Goal: Book appointment/travel/reservation

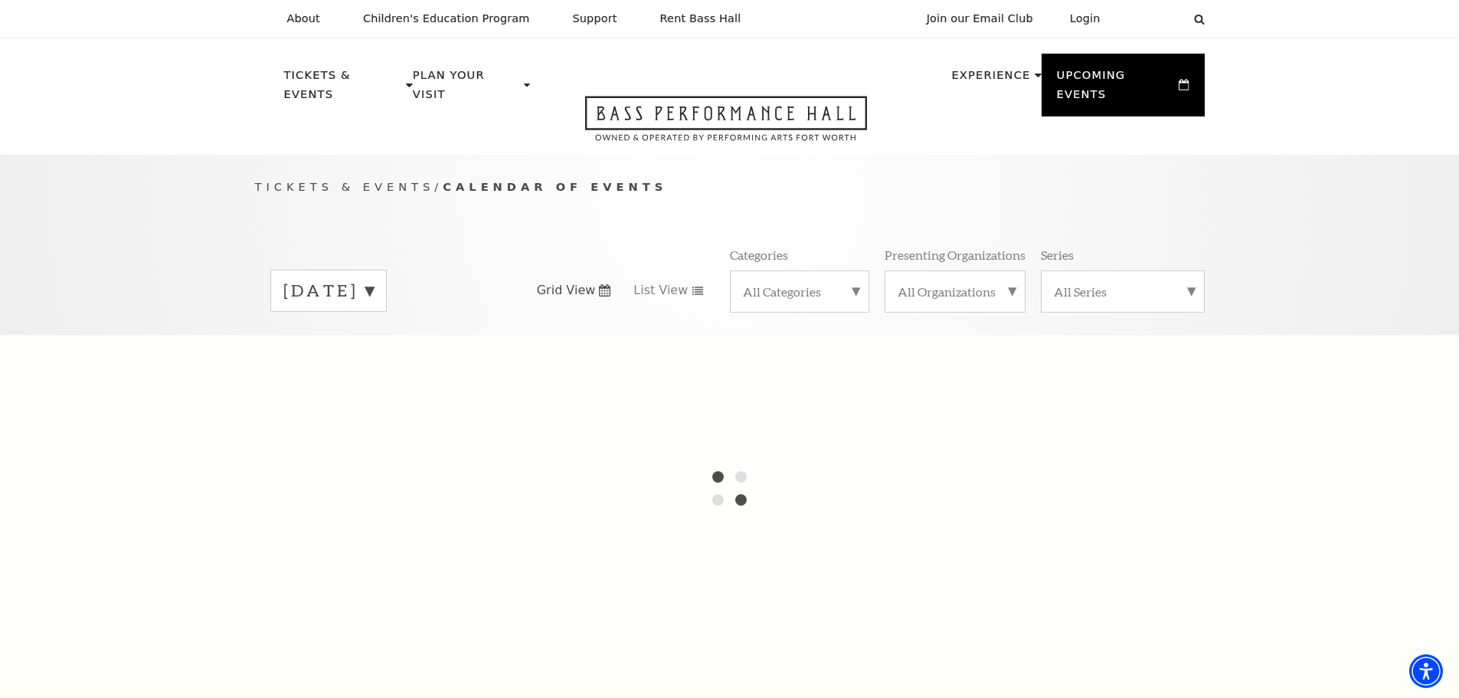
click at [374, 279] on label "[DATE]" at bounding box center [328, 291] width 90 height 24
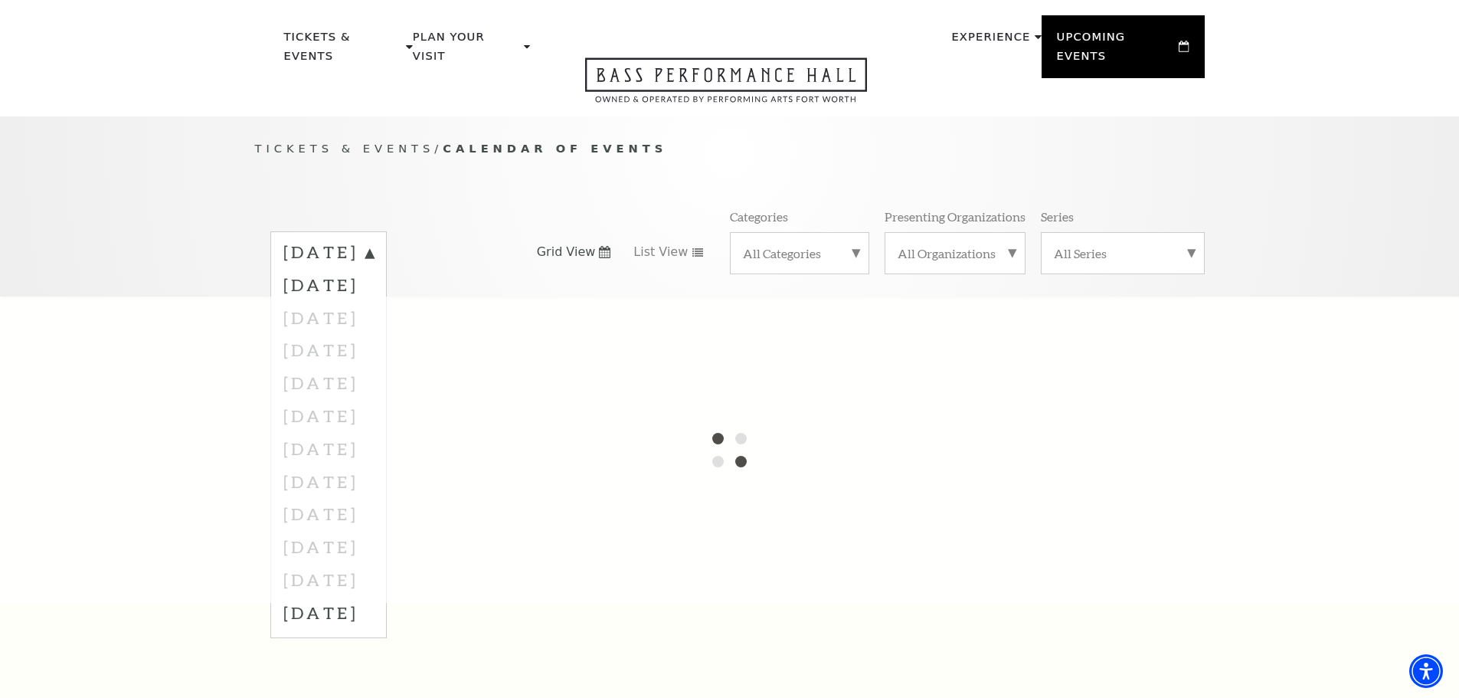
scroll to position [77, 0]
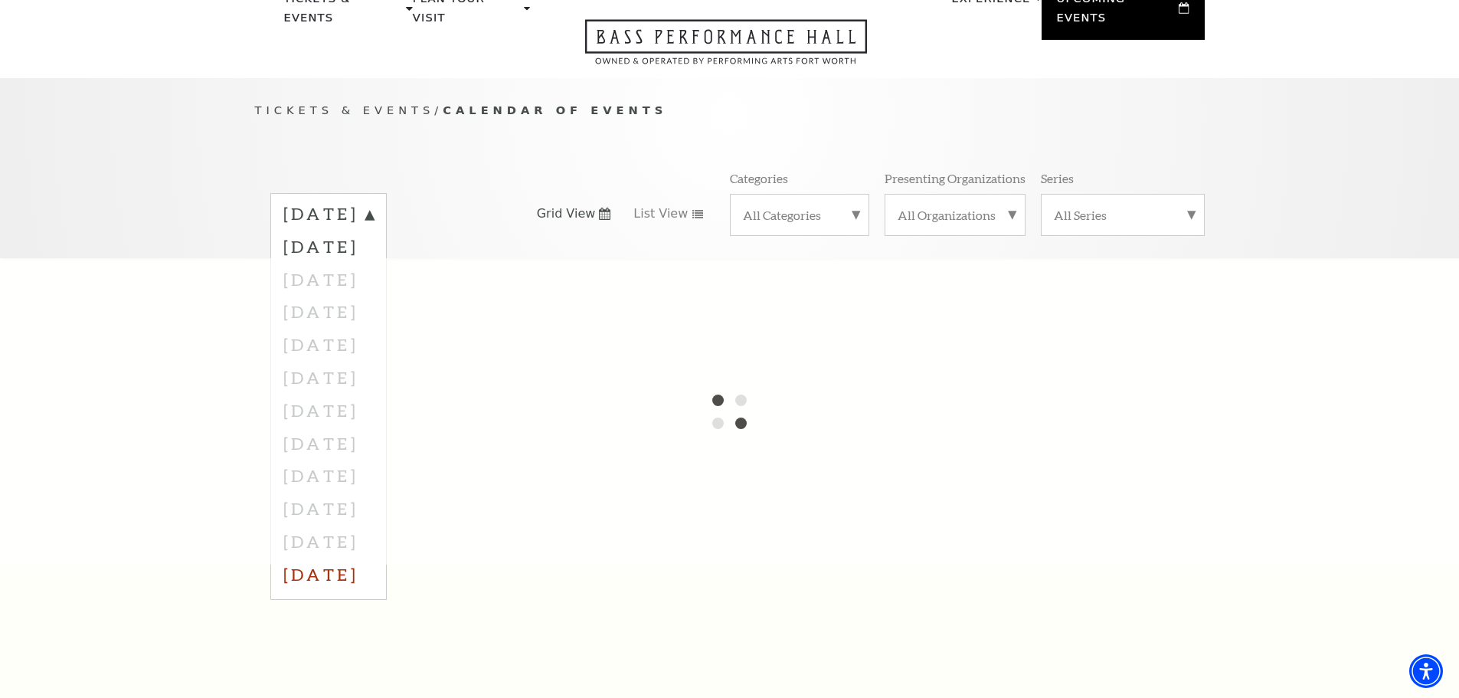
click at [374, 558] on label "[DATE]" at bounding box center [328, 574] width 90 height 33
click at [509, 172] on div "[DATE] Grid View List View Categories All Categories Presenting Organizations A…" at bounding box center [730, 213] width 950 height 87
click at [917, 374] on div at bounding box center [729, 411] width 1459 height 306
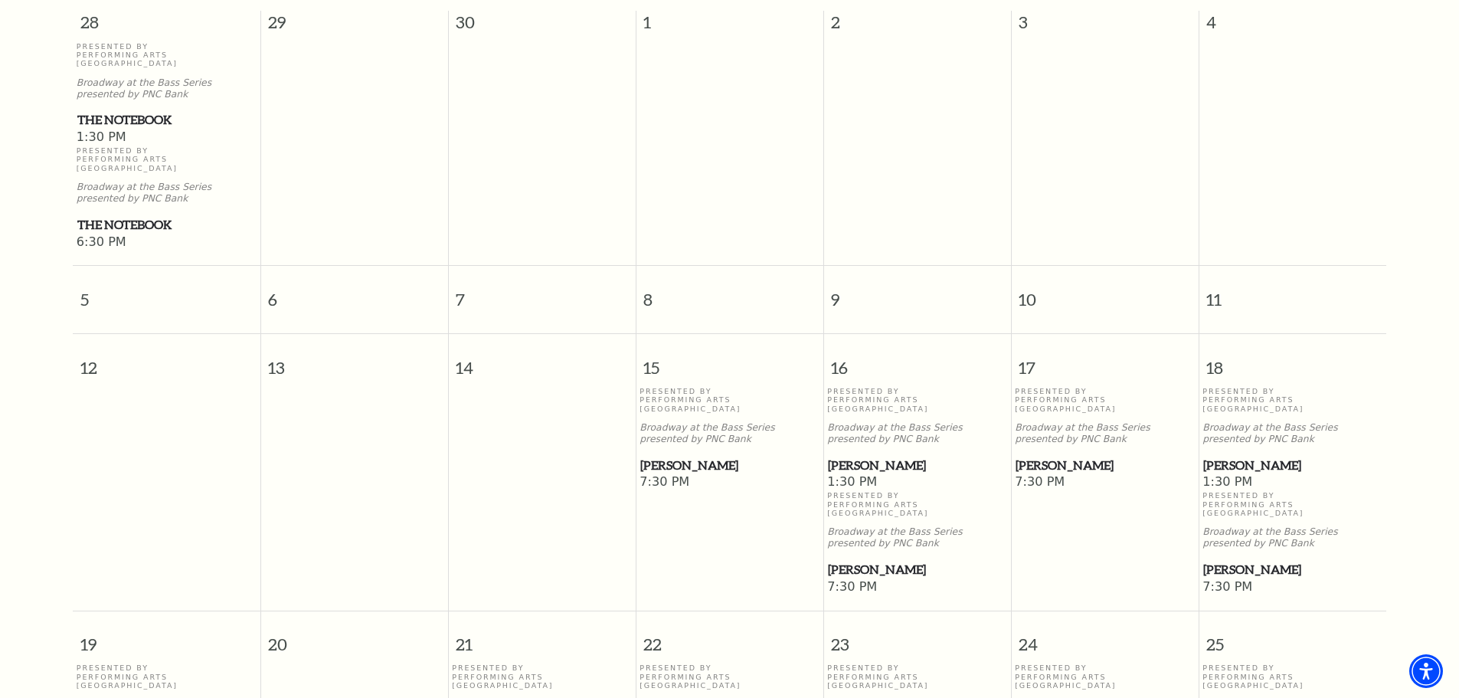
scroll to position [518, 0]
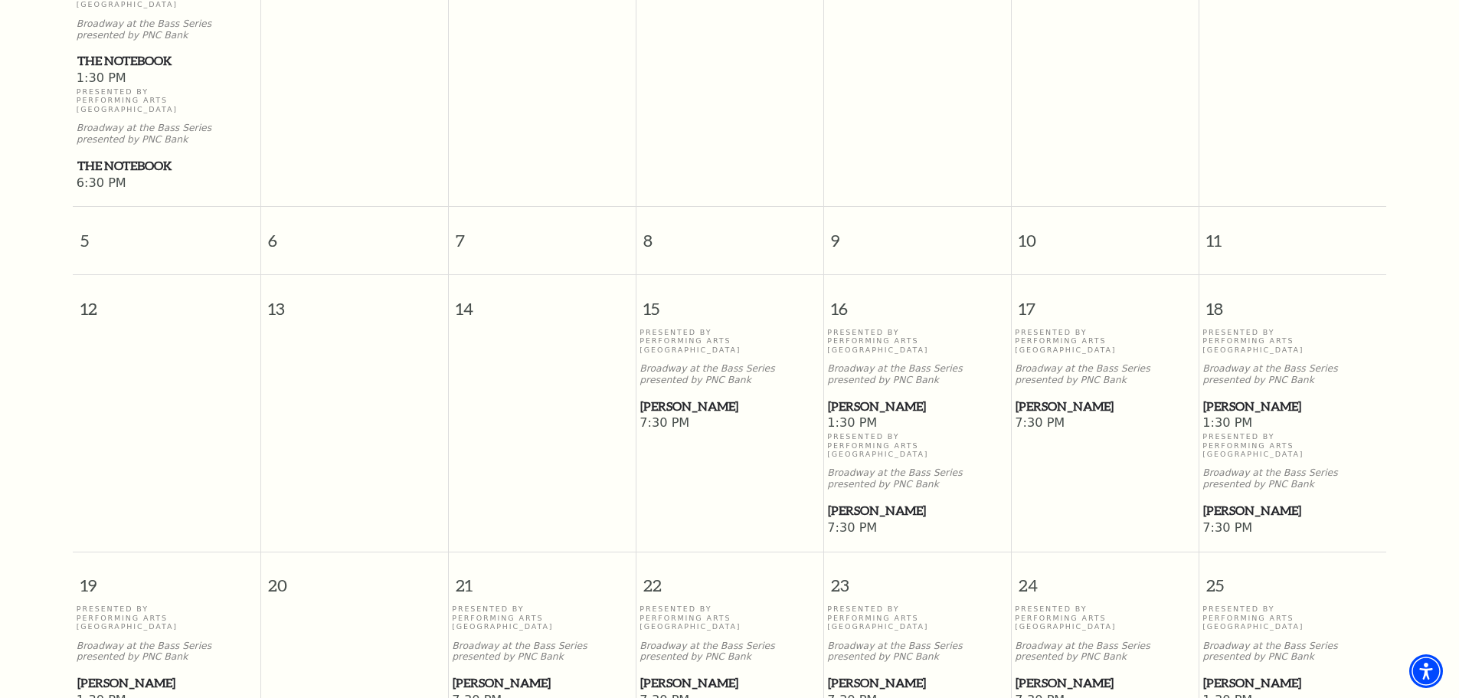
click at [1023, 397] on span "[PERSON_NAME]" at bounding box center [1104, 406] width 178 height 19
click at [1047, 415] on span "7:30 PM" at bounding box center [1105, 423] width 180 height 17
click at [1049, 397] on span "[PERSON_NAME]" at bounding box center [1104, 406] width 178 height 19
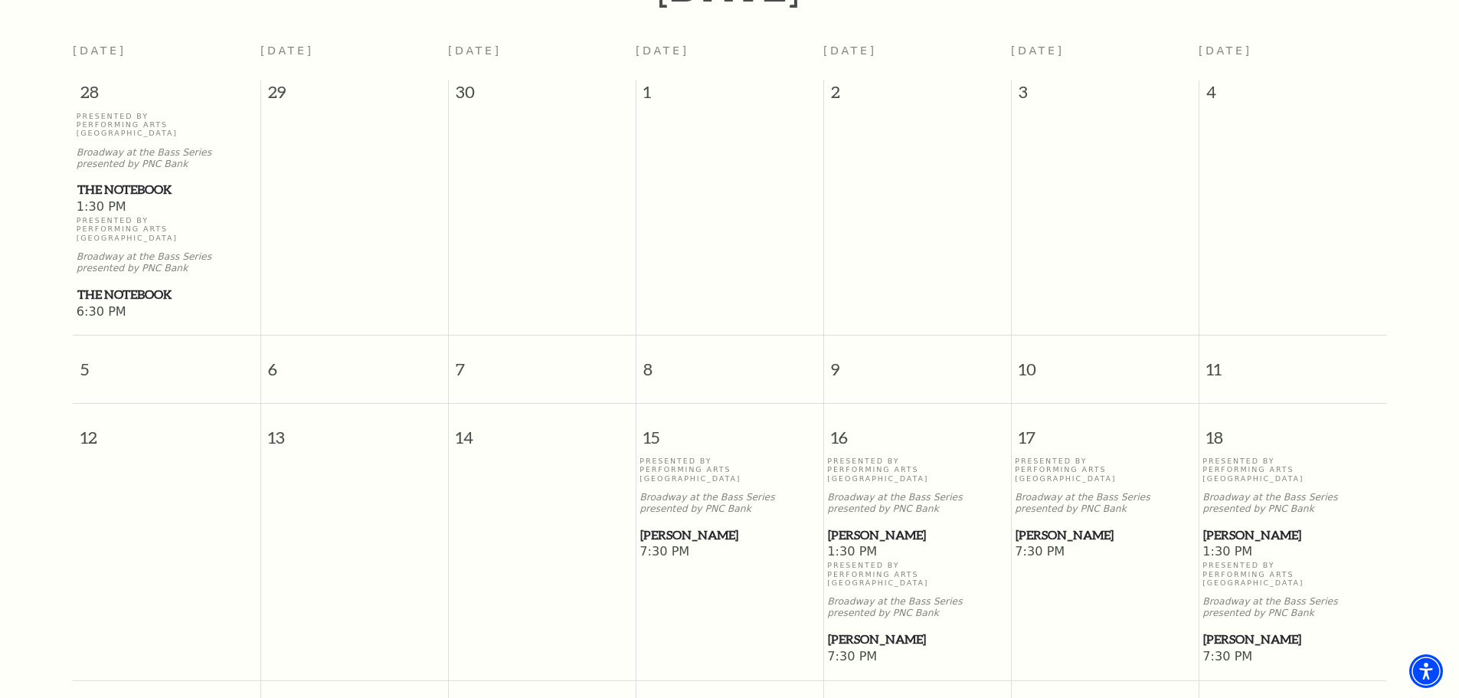
scroll to position [459, 0]
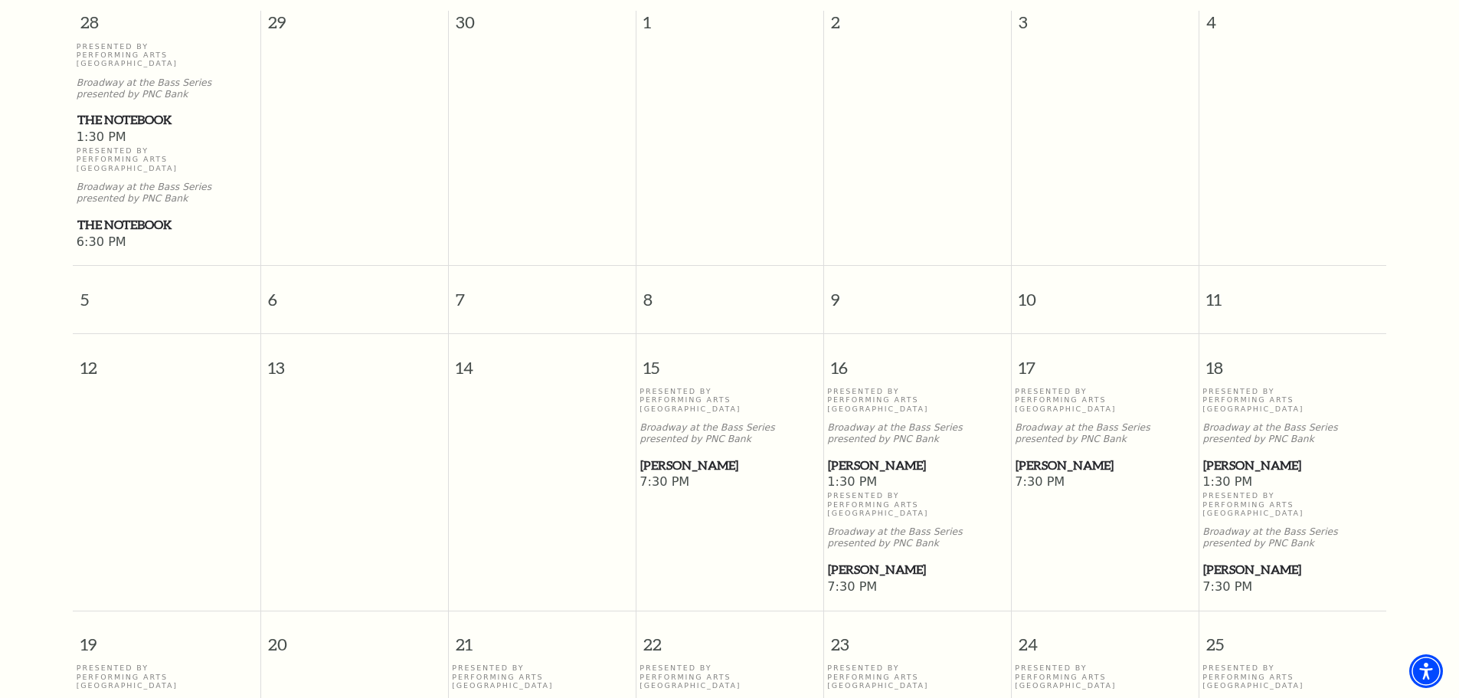
click at [1047, 456] on span "[PERSON_NAME]" at bounding box center [1104, 465] width 178 height 19
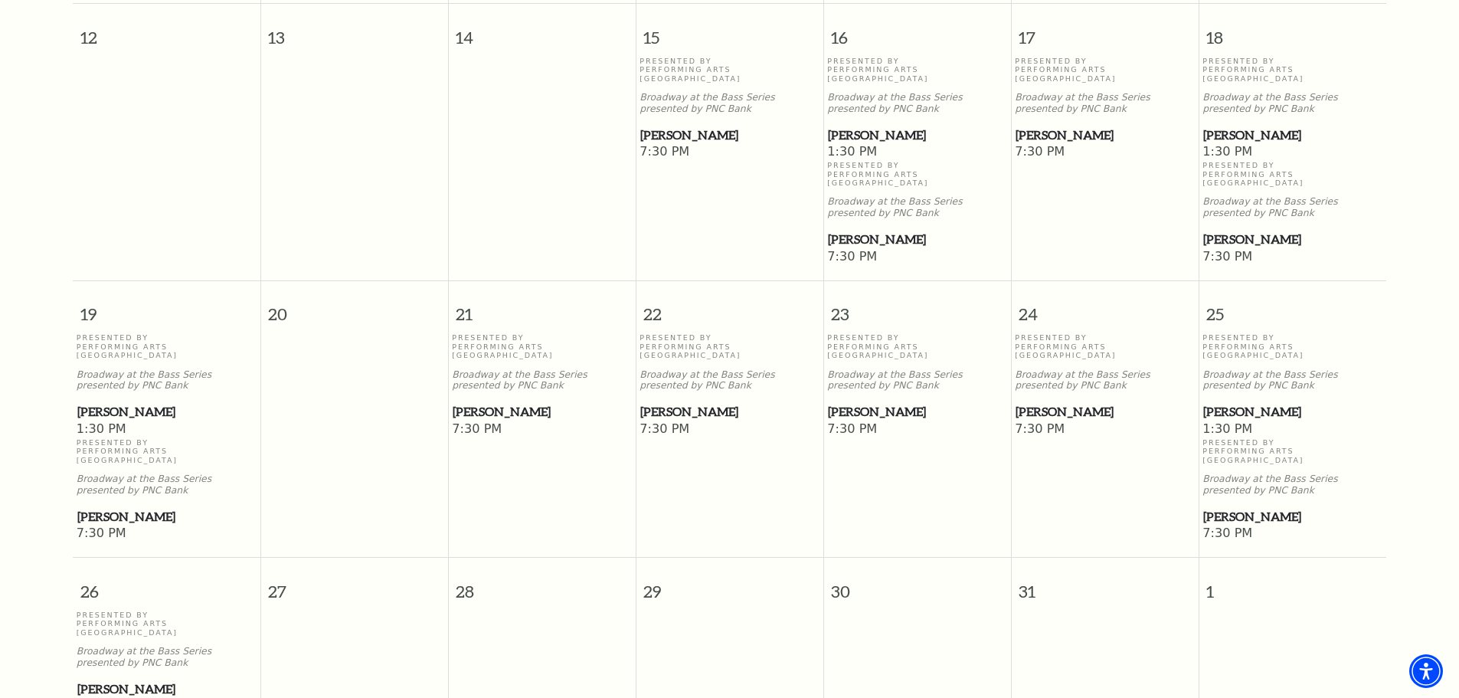
scroll to position [766, 0]
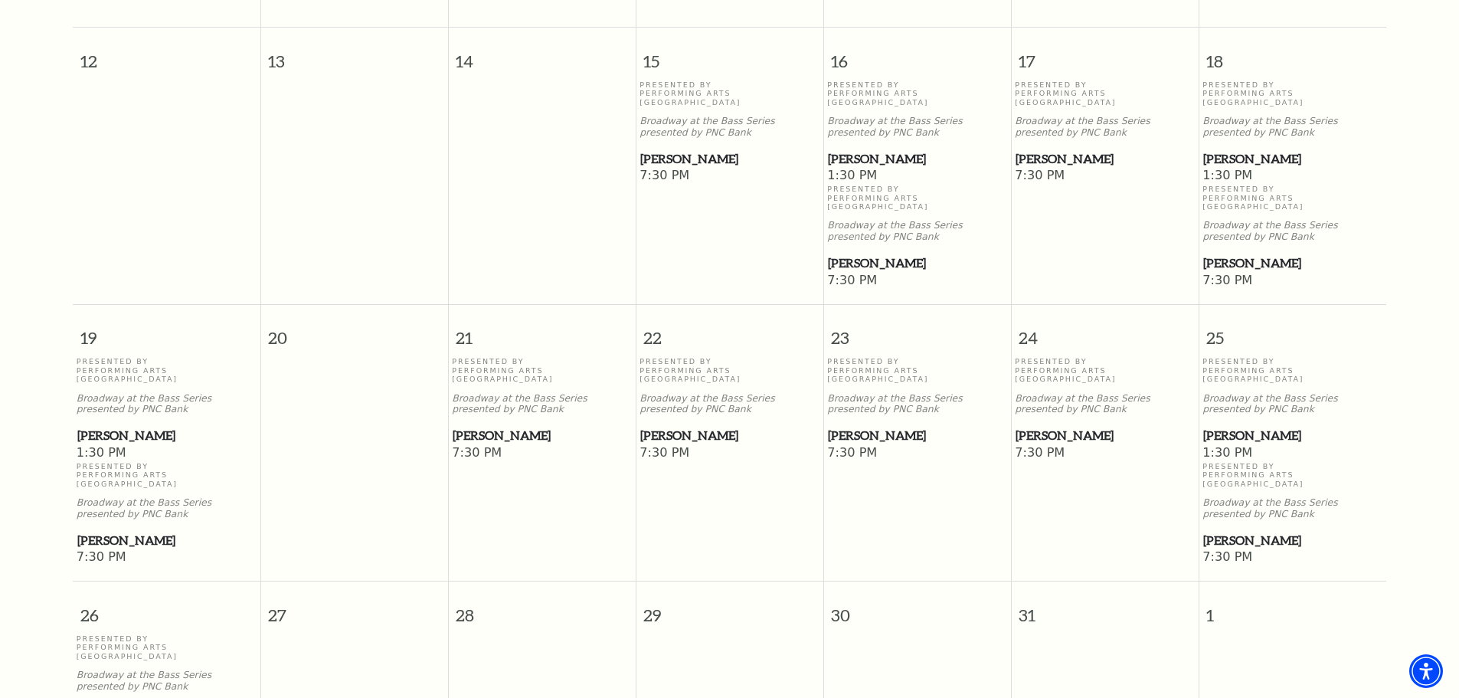
click at [1219, 149] on span "[PERSON_NAME]" at bounding box center [1292, 158] width 178 height 19
click at [1040, 149] on span "[PERSON_NAME]" at bounding box center [1104, 158] width 178 height 19
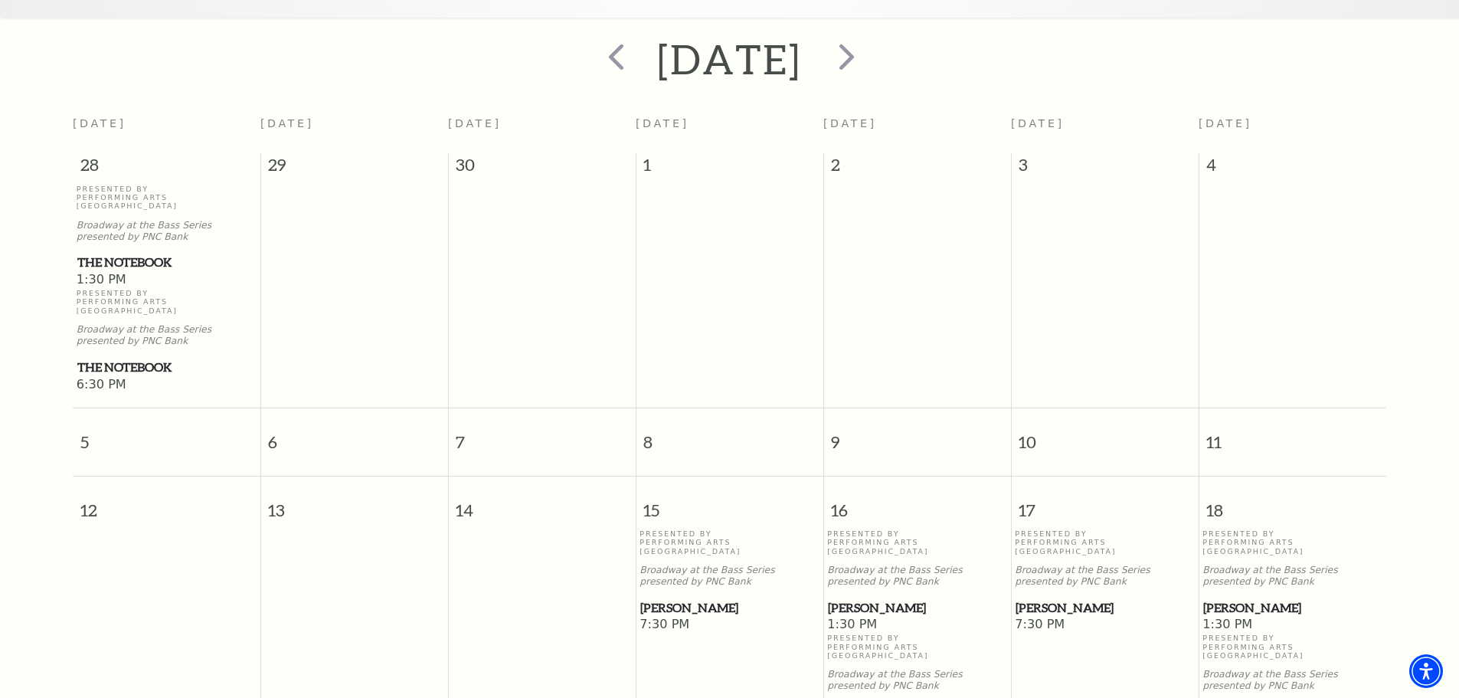
scroll to position [0, 0]
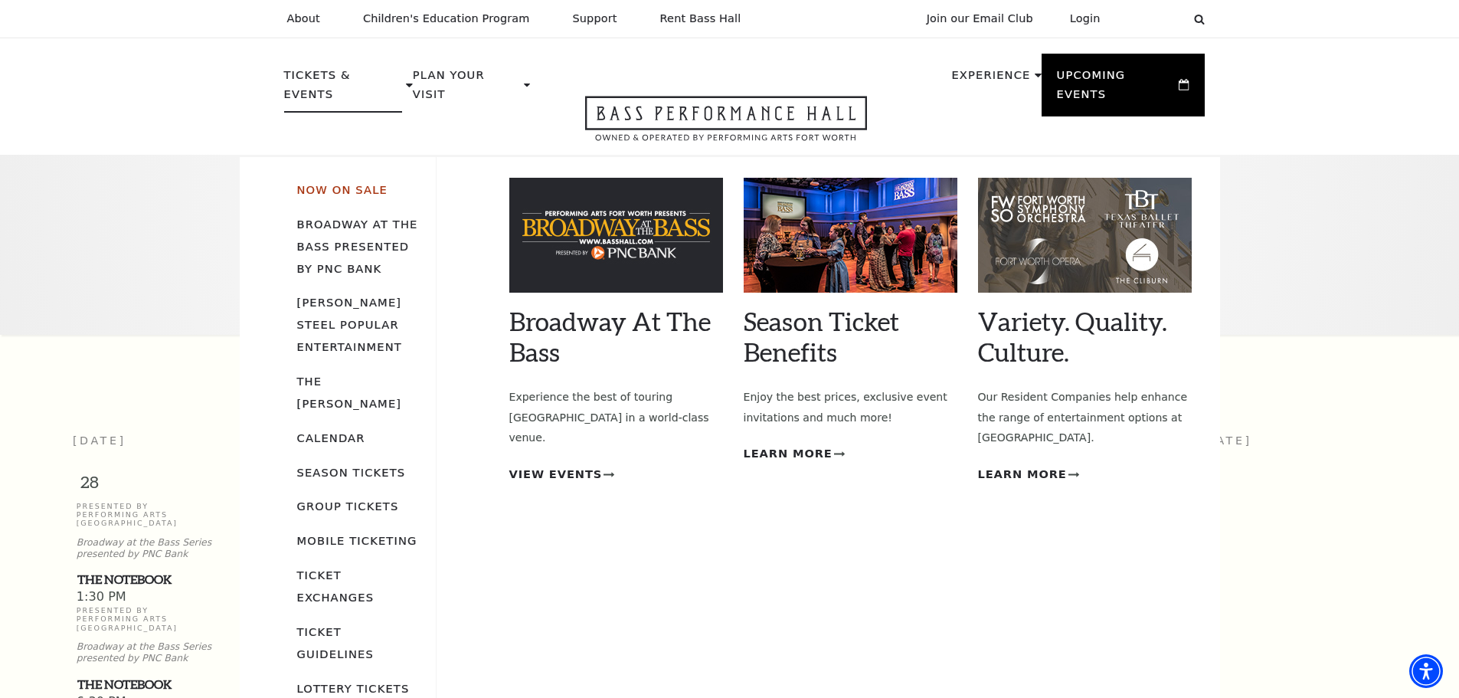
click at [344, 183] on link "Now On Sale" at bounding box center [342, 189] width 90 height 13
